Goal: Task Accomplishment & Management: Complete application form

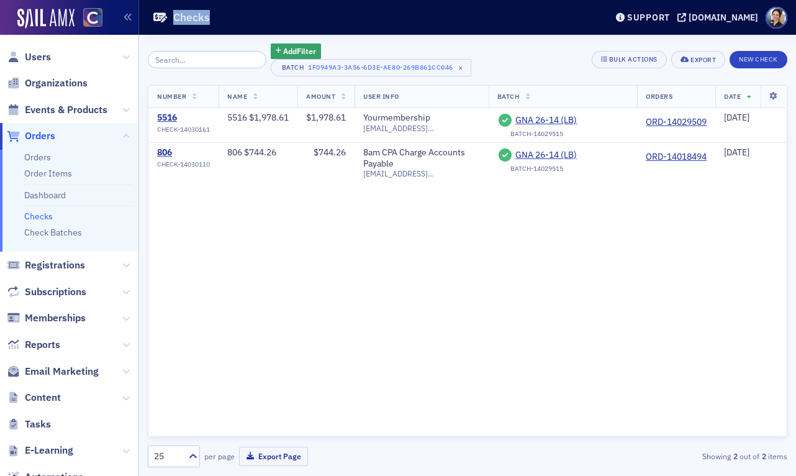
click at [35, 216] on link "Checks" at bounding box center [38, 216] width 29 height 11
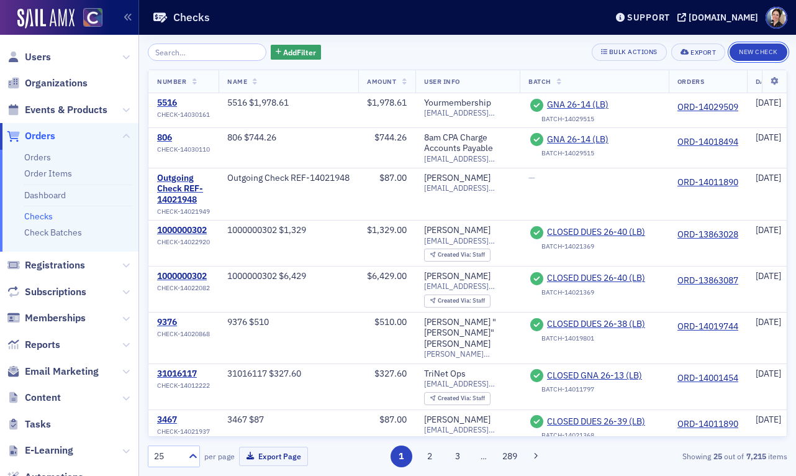
drag, startPoint x: 766, startPoint y: 53, endPoint x: 676, endPoint y: 90, distance: 97.2
click at [766, 53] on button "New Check" at bounding box center [759, 51] width 58 height 17
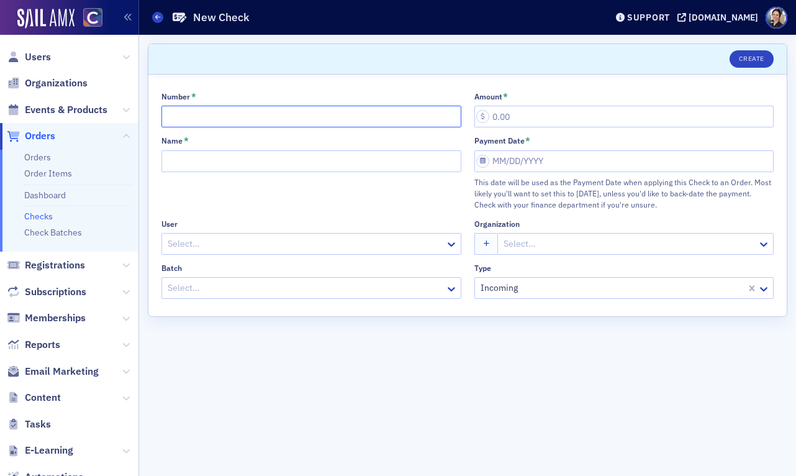
click at [204, 116] on input "Number *" at bounding box center [311, 117] width 300 height 22
type input "470567"
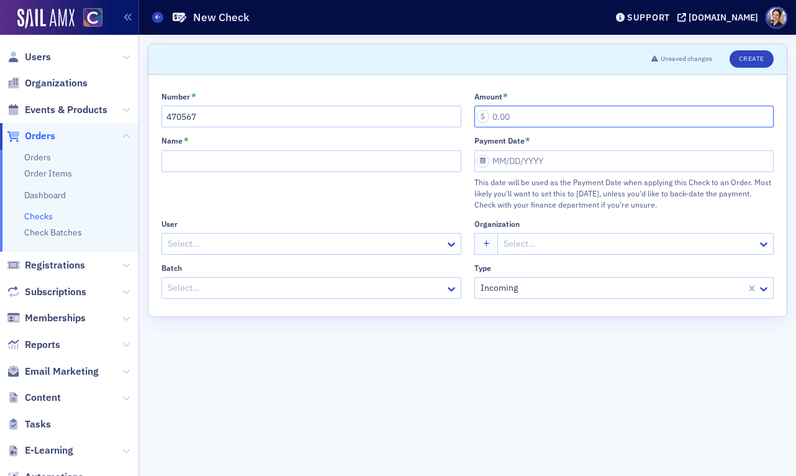
paste input "5,428.80"
type input "5,428.80"
click at [204, 165] on input "Name *" at bounding box center [311, 161] width 300 height 22
type input "470567 $5,428.80"
select select "8"
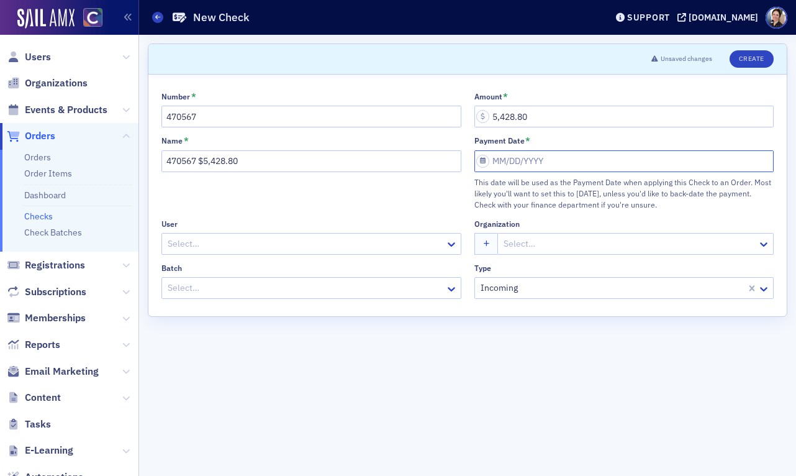
select select "2025"
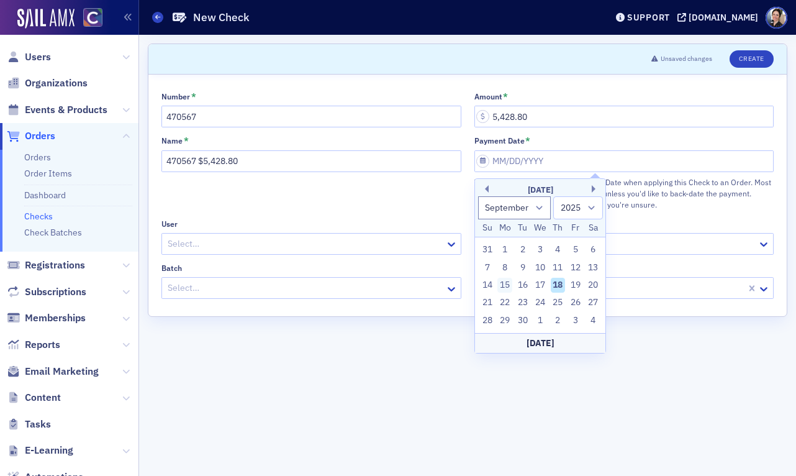
click at [503, 286] on div "15" at bounding box center [504, 285] width 15 height 15
type input "[DATE]"
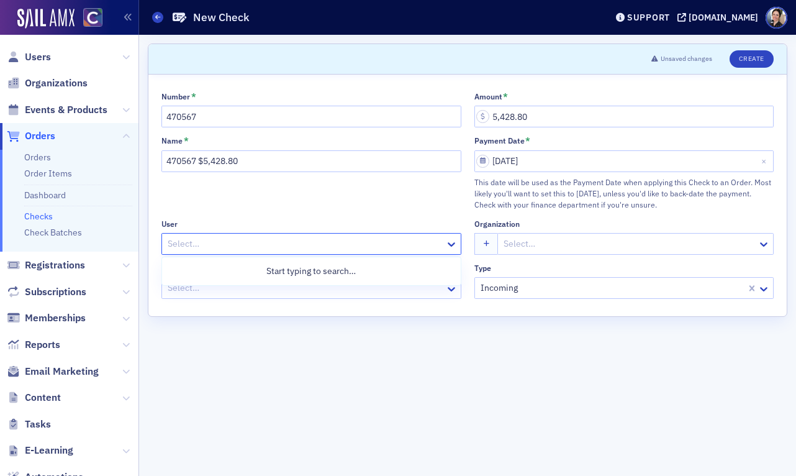
click at [225, 241] on div at bounding box center [305, 244] width 278 height 16
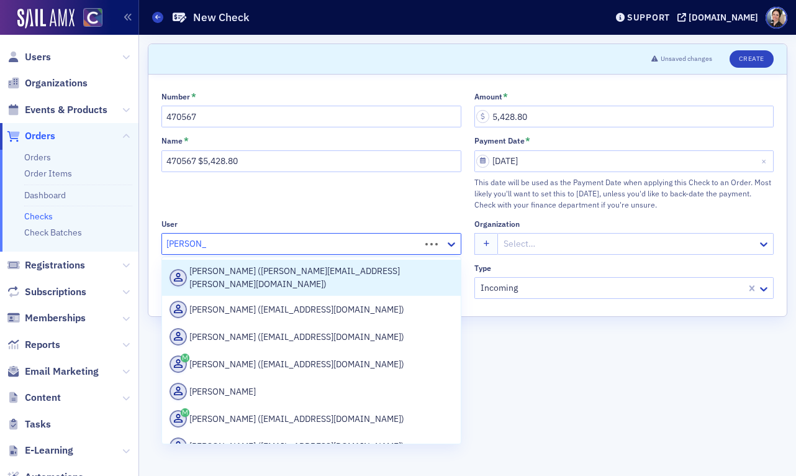
type input "[PERSON_NAME] da"
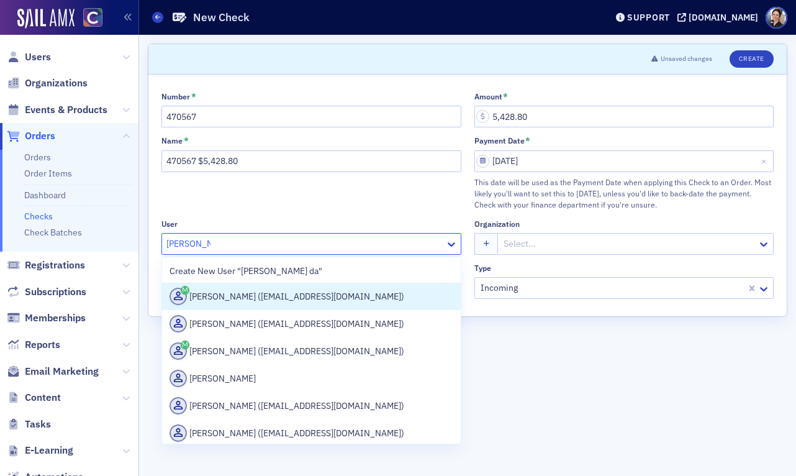
click at [317, 296] on div "[PERSON_NAME] ([EMAIL_ADDRESS][DOMAIN_NAME])" at bounding box center [312, 296] width 284 height 17
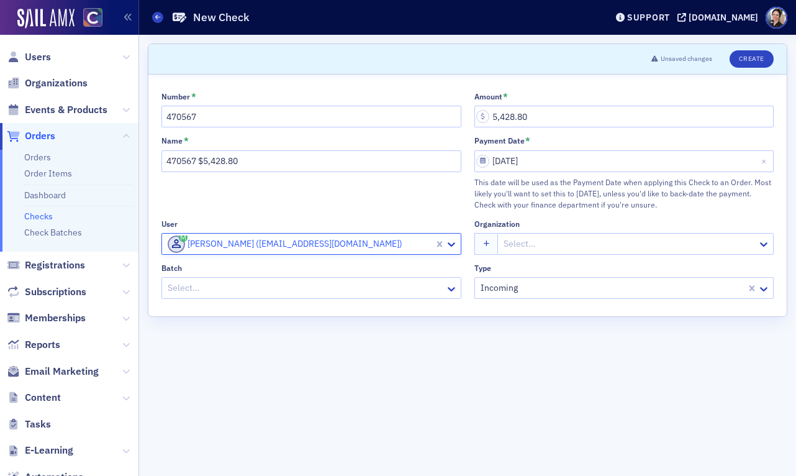
click at [552, 239] on div at bounding box center [629, 244] width 254 height 16
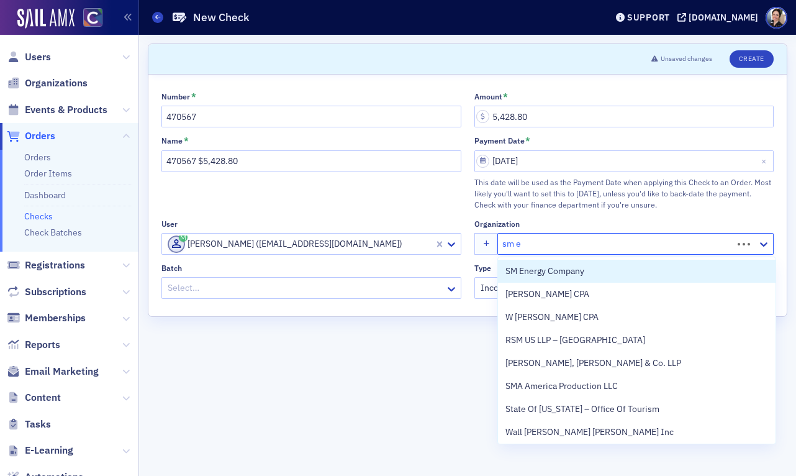
type input "sm en"
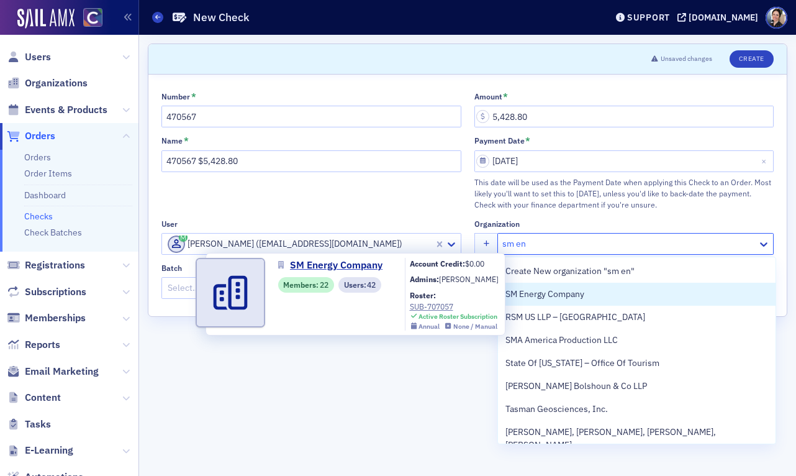
click at [566, 291] on span "SM Energy Company" at bounding box center [562, 294] width 113 height 13
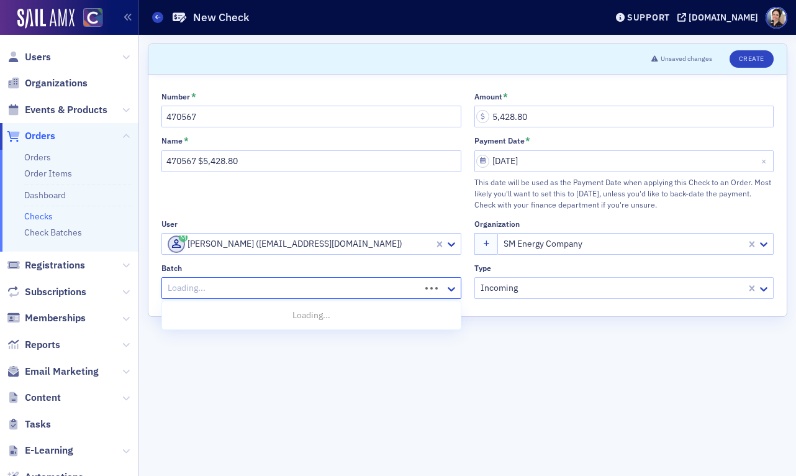
click at [253, 287] on div at bounding box center [292, 288] width 253 height 16
click at [208, 339] on span "CPE 26-02 (LB)" at bounding box center [199, 338] width 59 height 13
drag, startPoint x: 762, startPoint y: 51, endPoint x: 750, endPoint y: 54, distance: 12.2
click at [762, 51] on button "Create" at bounding box center [752, 58] width 44 height 17
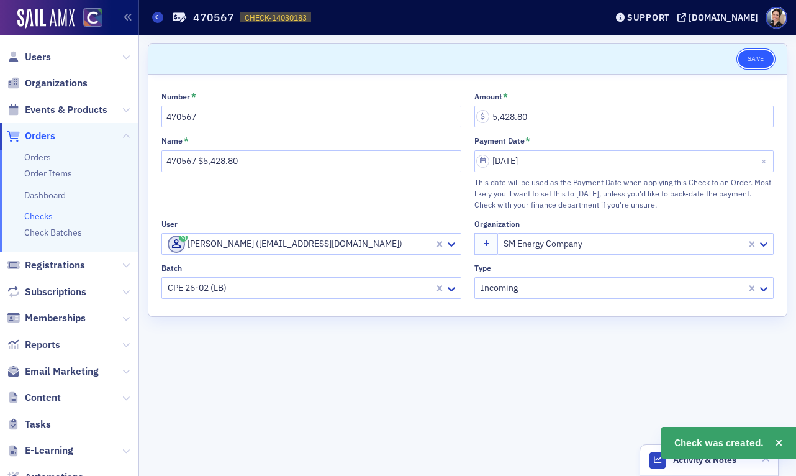
click at [759, 55] on button "Save" at bounding box center [755, 58] width 35 height 17
